Goal: Task Accomplishment & Management: Manage account settings

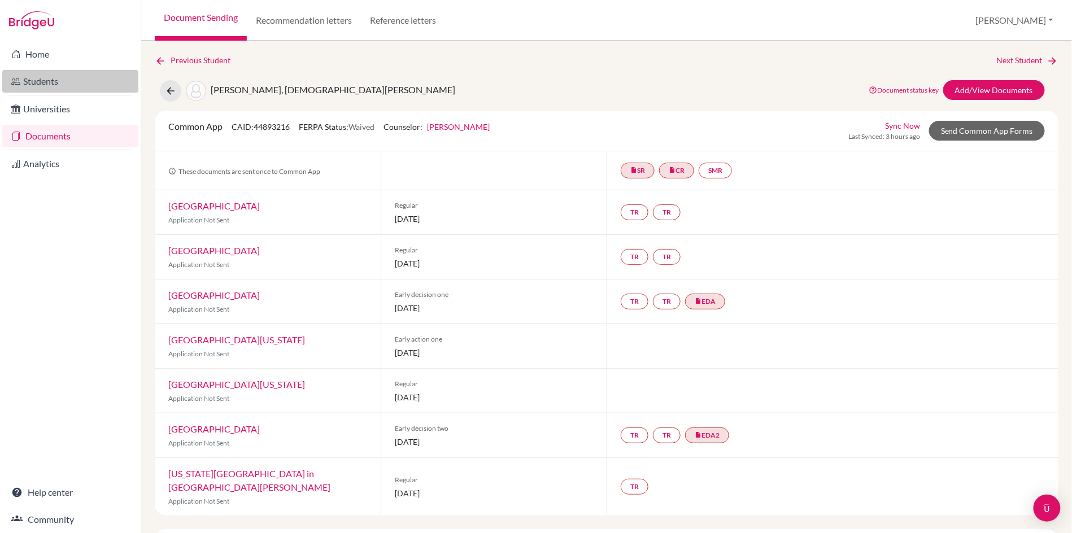
click at [50, 76] on link "Students" at bounding box center [70, 81] width 136 height 23
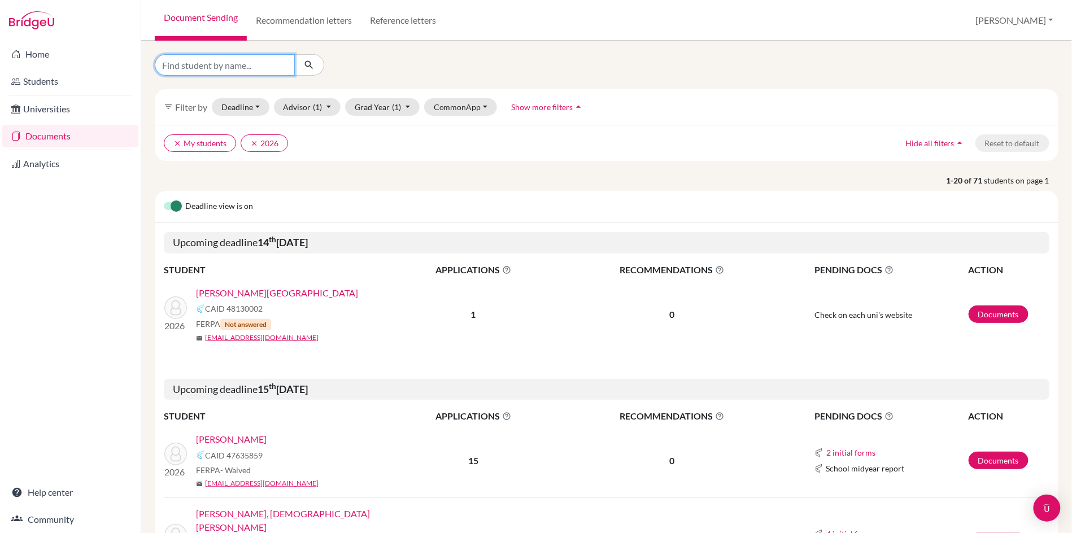
click at [260, 63] on input "Find student by name..." at bounding box center [225, 64] width 140 height 21
type input "saachi"
click at [309, 65] on button "submit" at bounding box center [309, 64] width 30 height 21
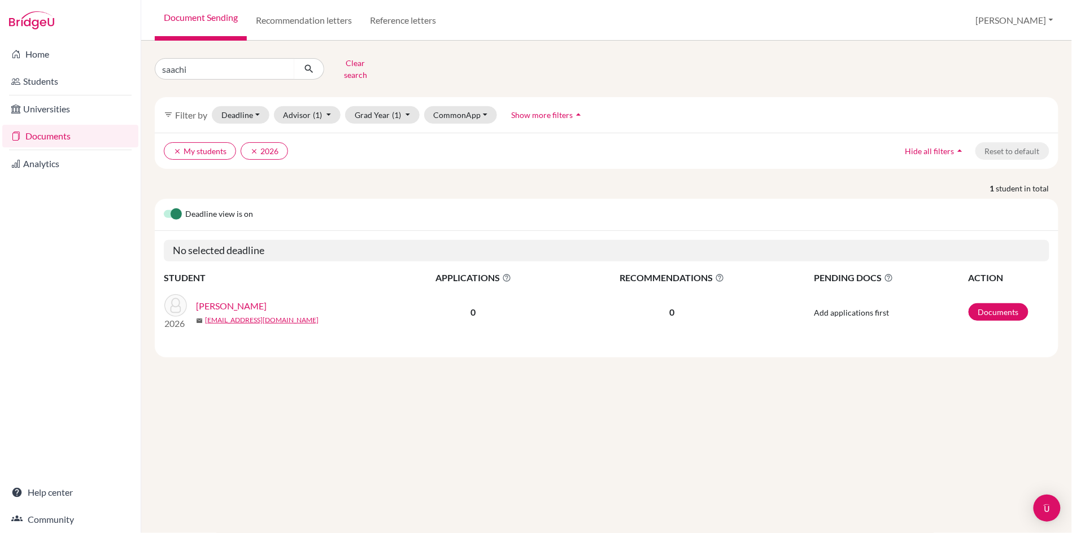
click at [261, 303] on link "NISHANDAR, Saachi Nitin" at bounding box center [231, 306] width 71 height 14
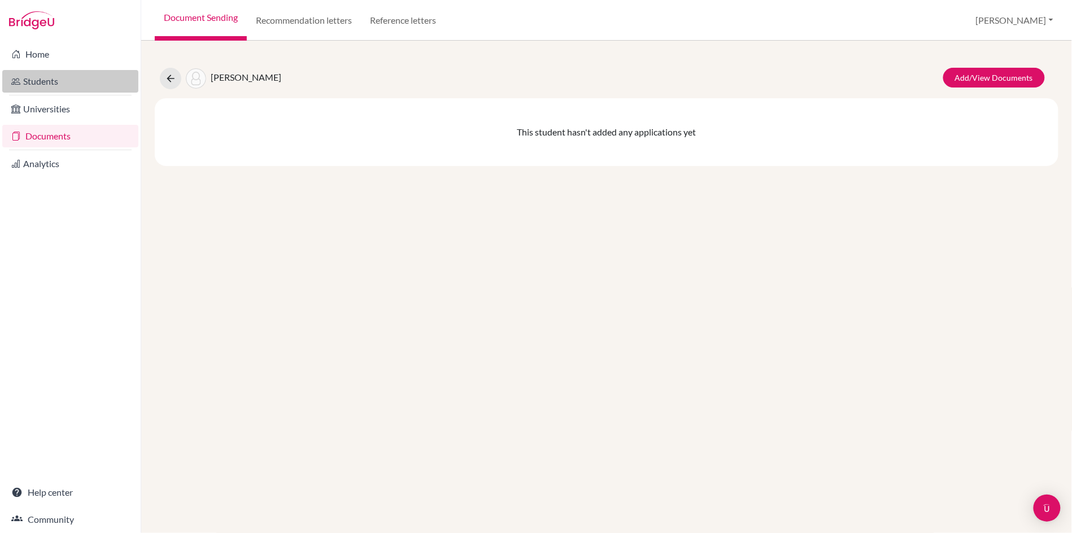
click at [47, 82] on link "Students" at bounding box center [70, 81] width 136 height 23
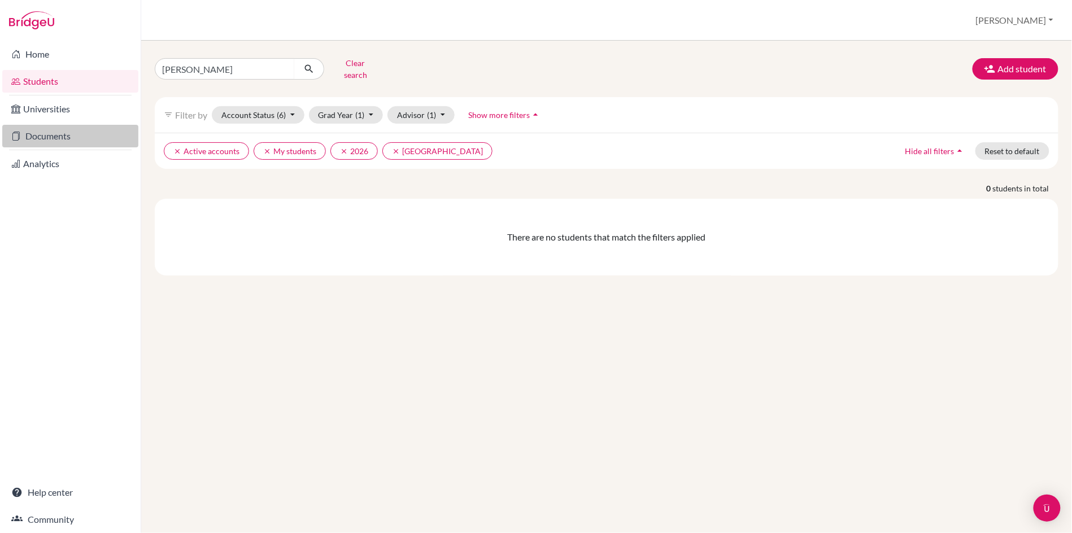
click at [59, 140] on link "Documents" at bounding box center [70, 136] width 136 height 23
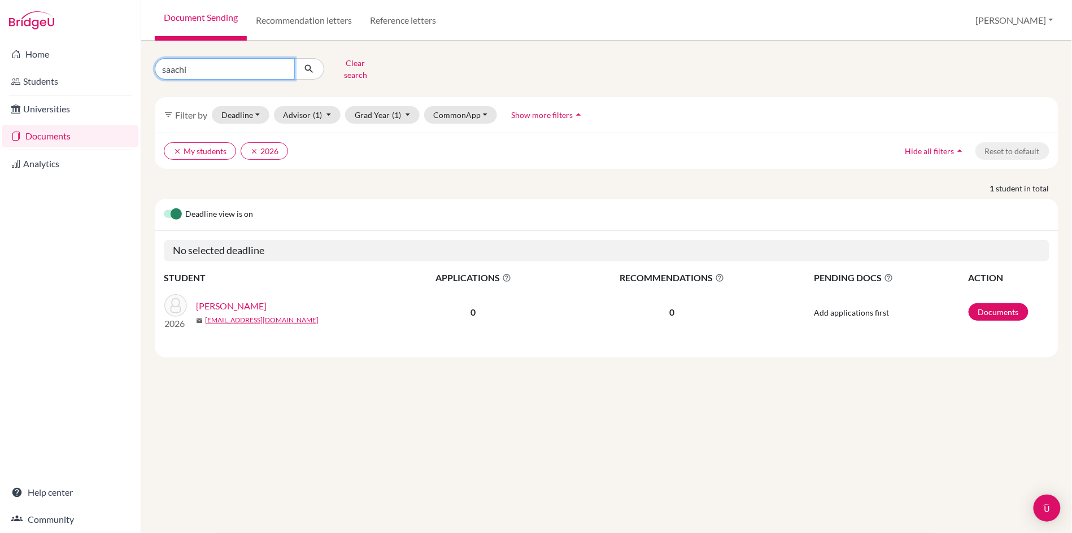
click at [203, 75] on input "saachi" at bounding box center [225, 68] width 140 height 21
type input "s"
click at [306, 114] on button "Advisor (1)" at bounding box center [307, 115] width 67 height 18
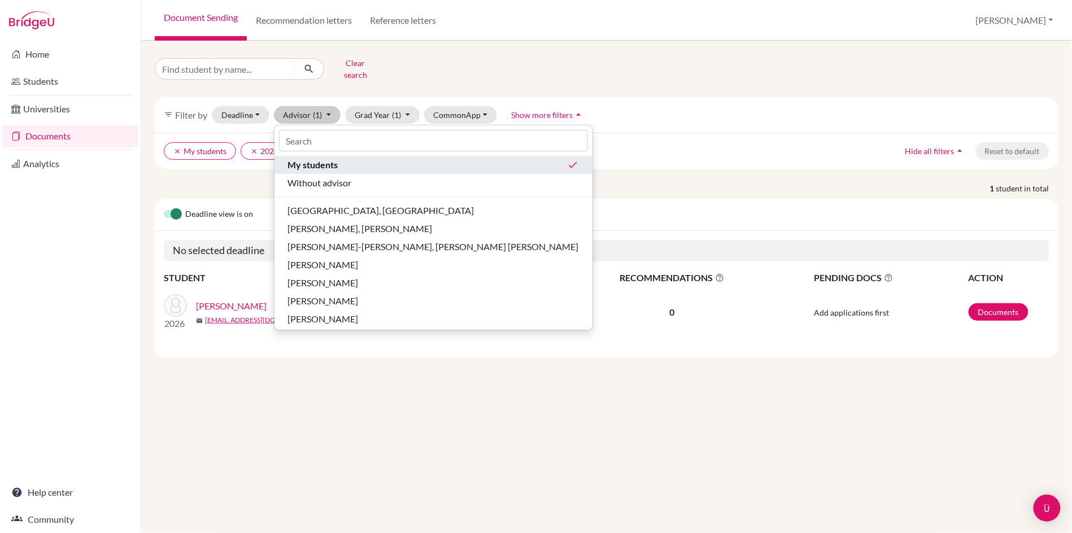
click at [312, 164] on span "My students" at bounding box center [313, 165] width 50 height 14
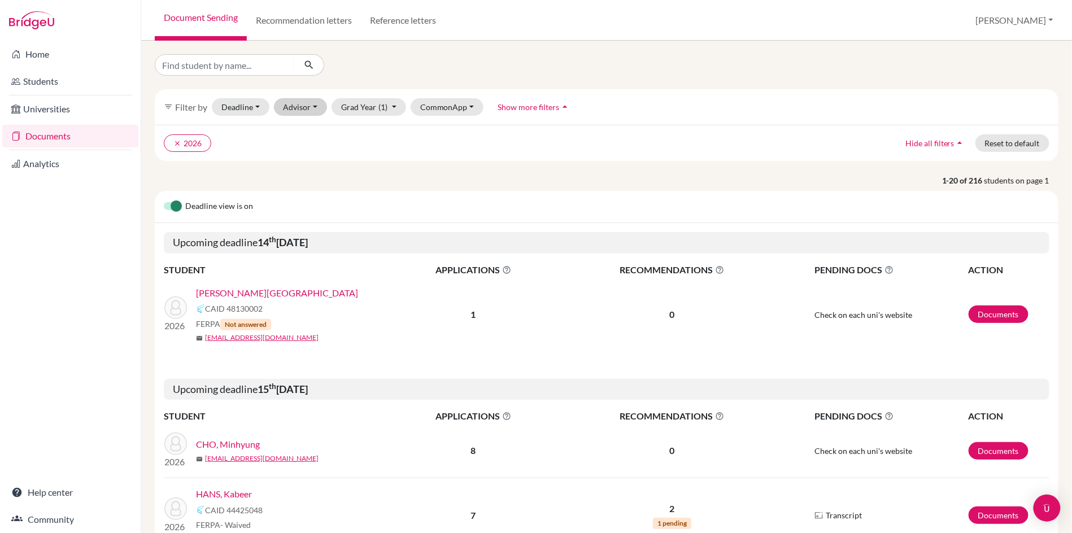
click at [301, 110] on button "Advisor" at bounding box center [301, 107] width 54 height 18
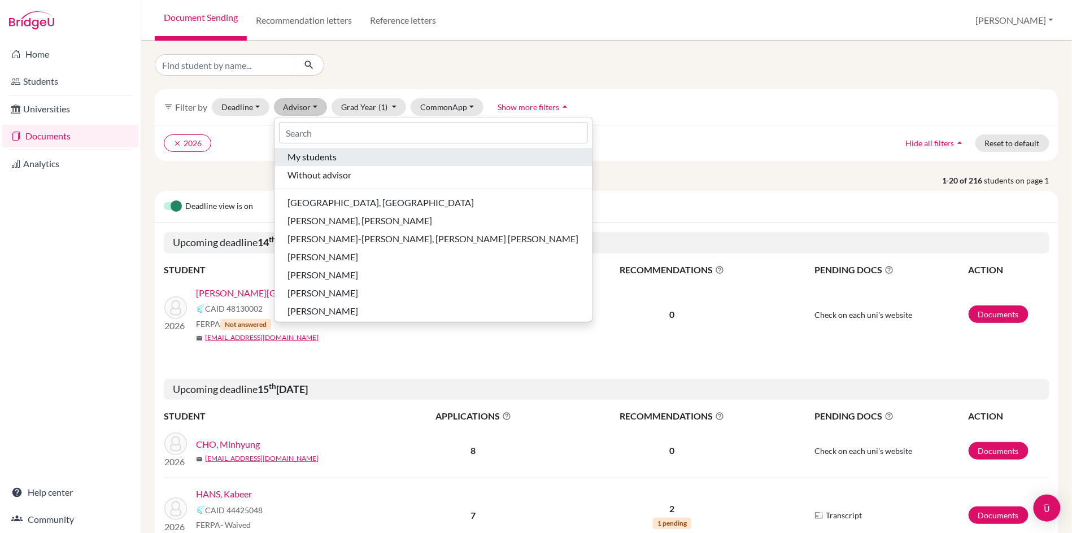
click at [300, 159] on span "My students" at bounding box center [312, 157] width 49 height 14
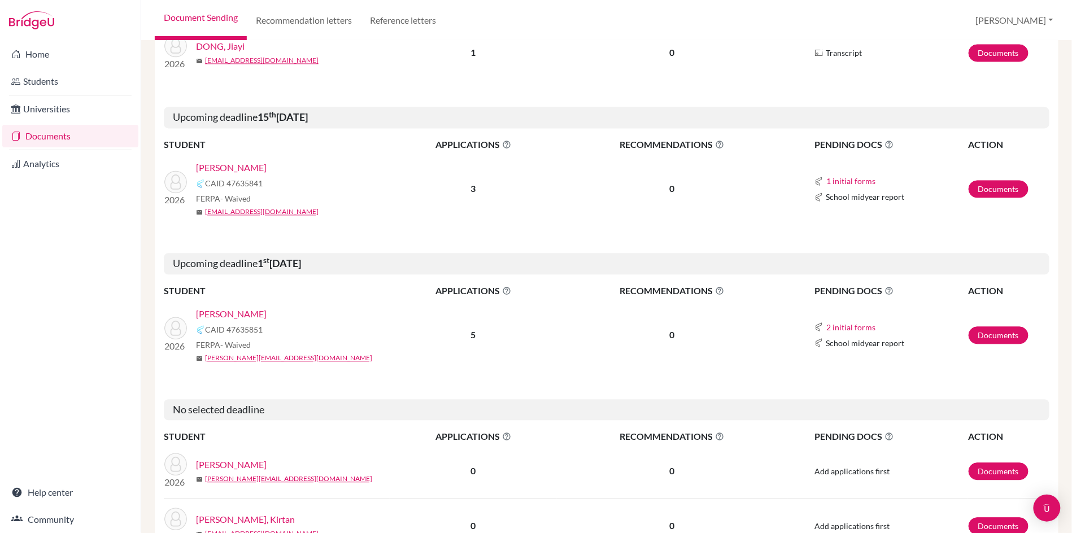
scroll to position [877, 0]
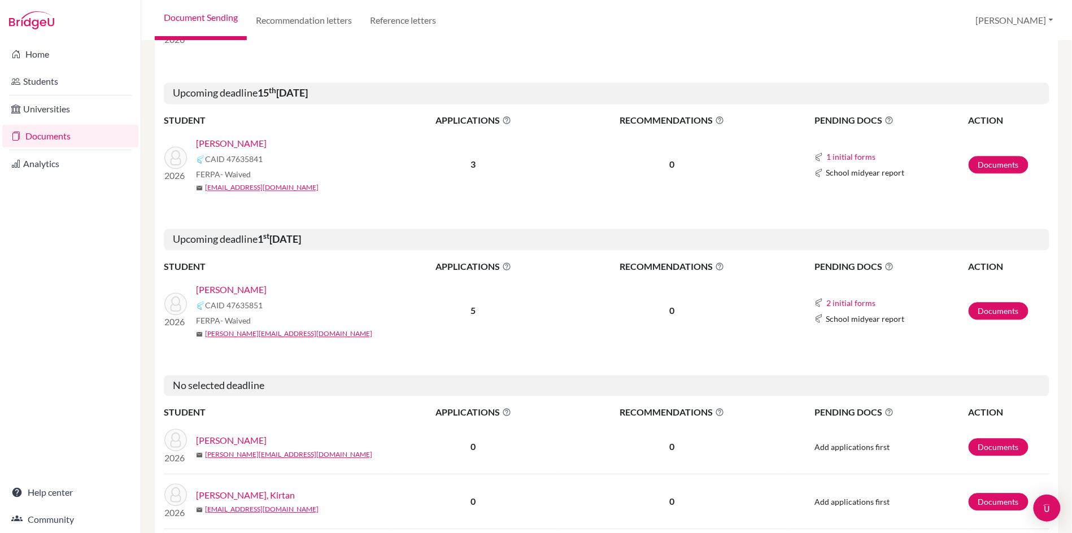
click at [223, 283] on link "[PERSON_NAME]" at bounding box center [231, 290] width 71 height 14
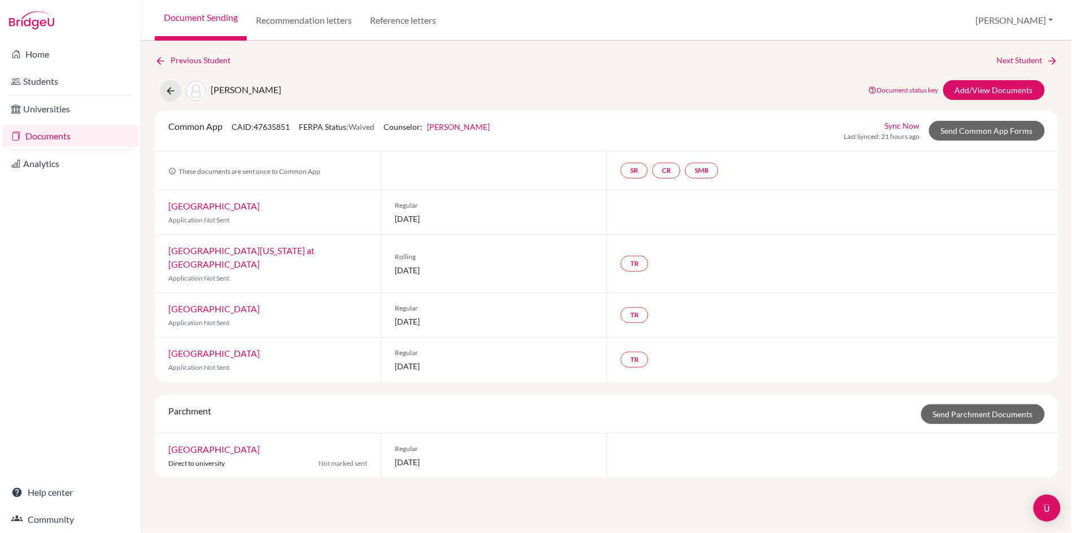
click at [195, 444] on link "[GEOGRAPHIC_DATA]" at bounding box center [213, 449] width 91 height 11
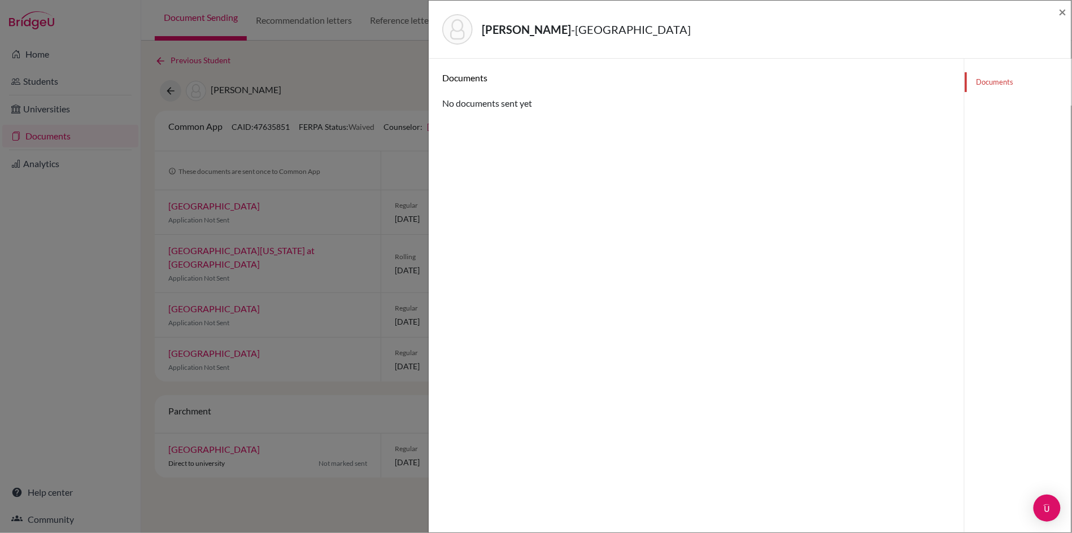
click at [1000, 81] on link "Documents" at bounding box center [1018, 82] width 107 height 20
click at [1060, 14] on span "×" at bounding box center [1063, 11] width 8 height 16
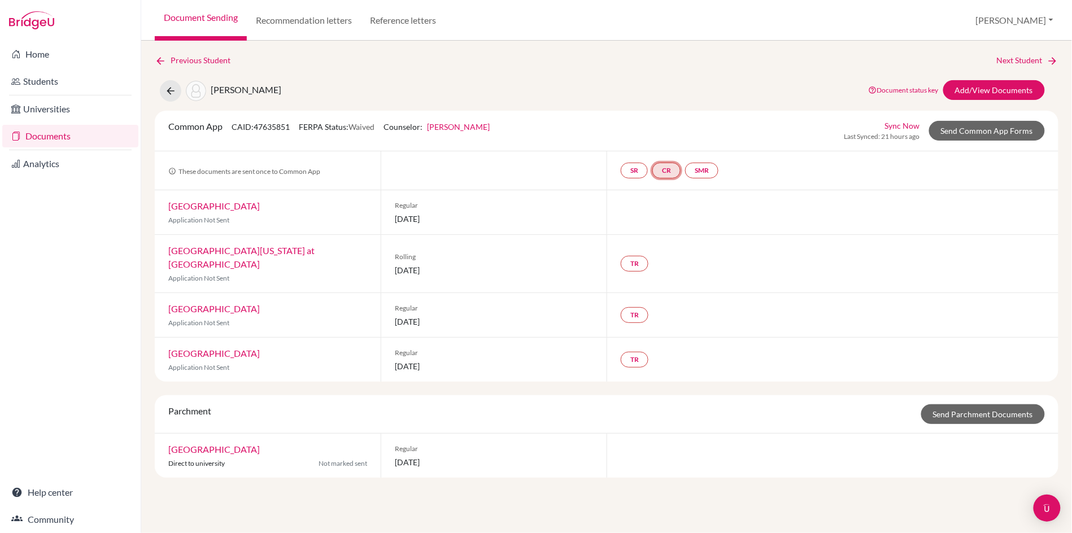
click at [671, 169] on link "CR" at bounding box center [666, 171] width 28 height 16
click at [705, 172] on link "SMR" at bounding box center [701, 171] width 33 height 16
click at [631, 171] on link "SR" at bounding box center [634, 171] width 27 height 16
click at [712, 134] on div "Common App CAID: 47635851 FERPA Status: Waived Counselor: John Joseph James Fir…" at bounding box center [606, 131] width 893 height 22
click at [162, 58] on icon at bounding box center [160, 60] width 11 height 11
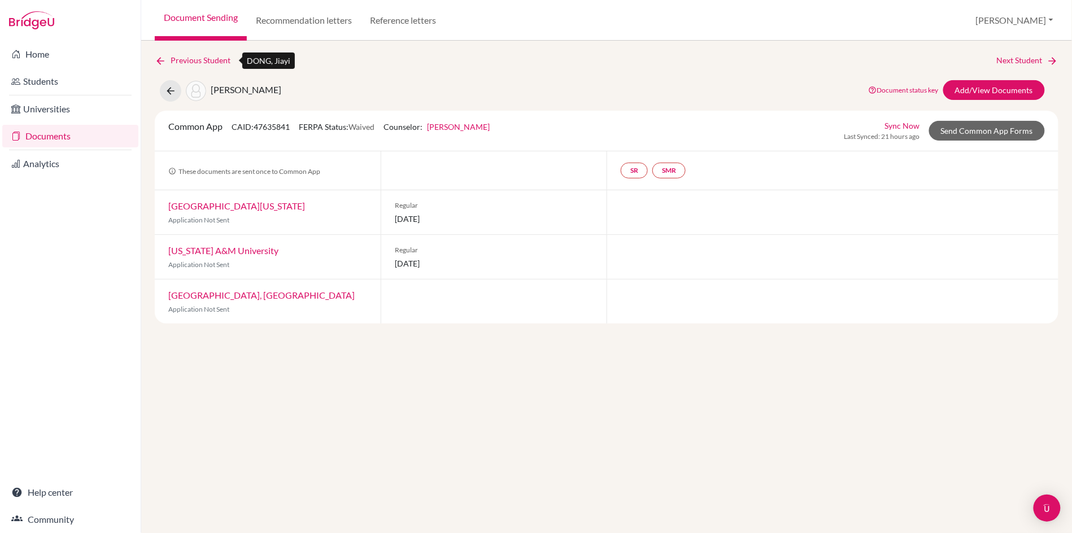
click at [163, 60] on icon at bounding box center [160, 60] width 11 height 11
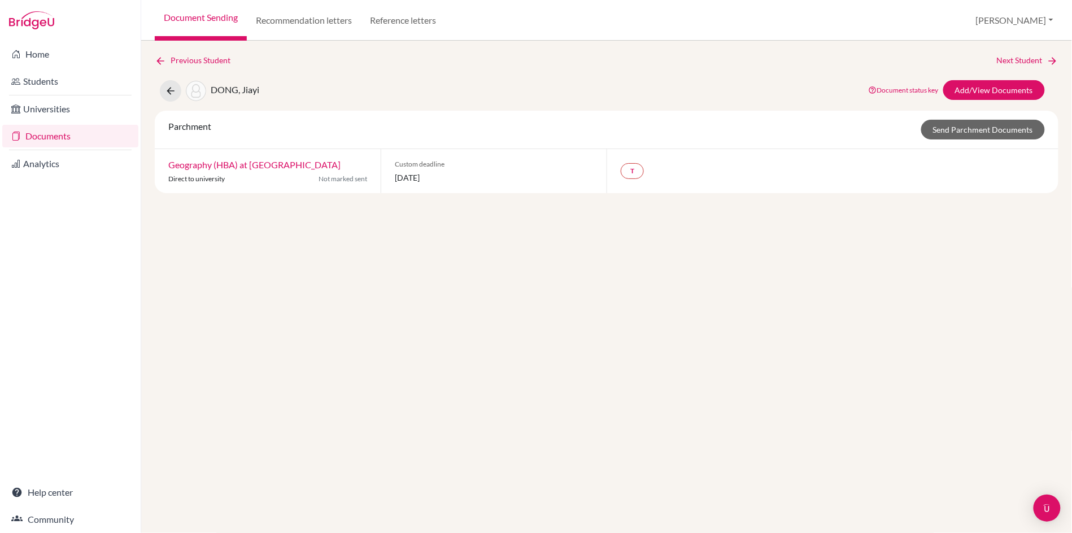
click at [242, 162] on link "Geography (HBA) at University of Toronto" at bounding box center [254, 164] width 172 height 11
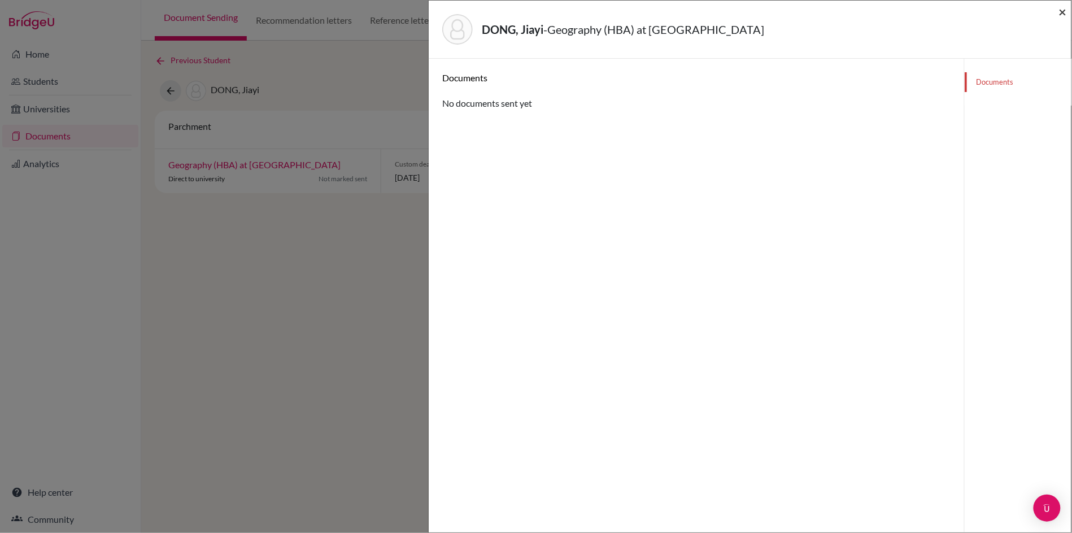
click at [1060, 11] on span "×" at bounding box center [1063, 11] width 8 height 16
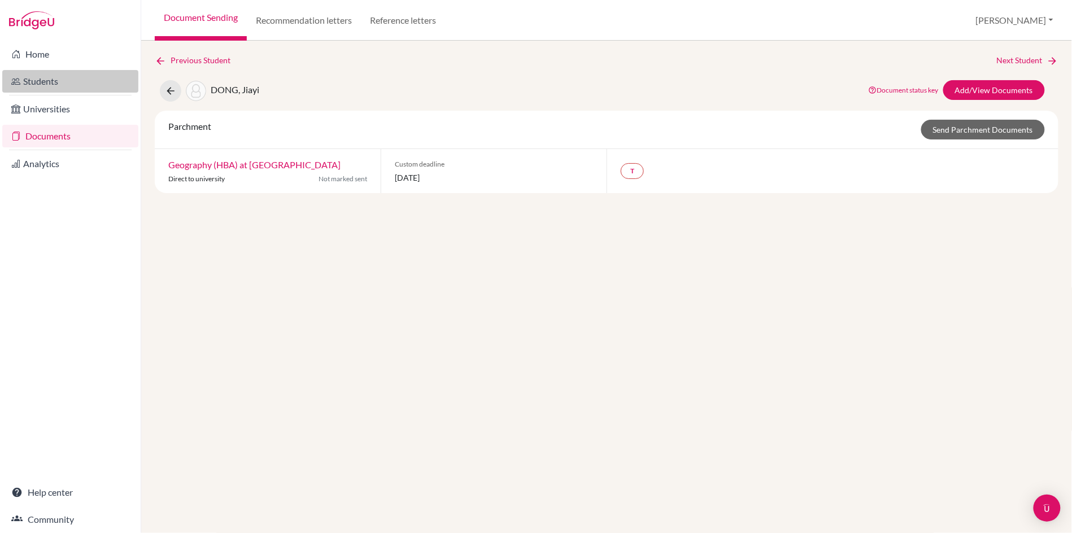
click at [32, 80] on link "Students" at bounding box center [70, 81] width 136 height 23
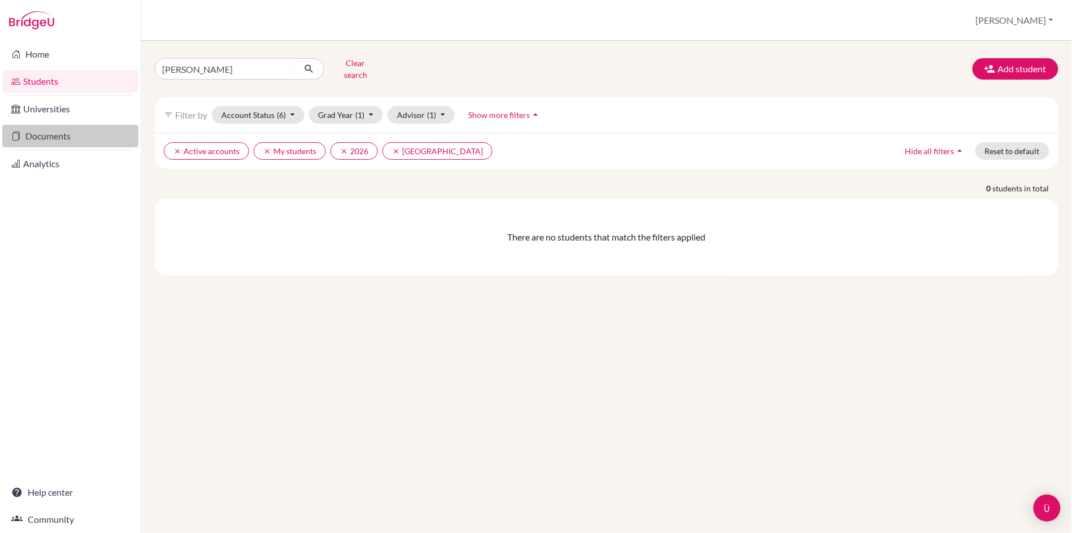
click at [53, 133] on link "Documents" at bounding box center [70, 136] width 136 height 23
